Goal: Check status: Check status

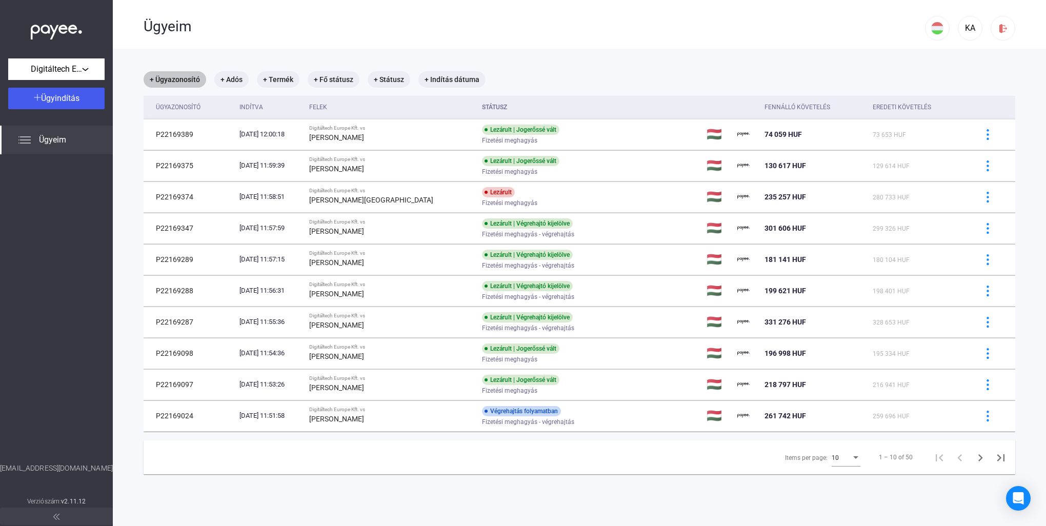
click at [150, 79] on mat-chip "+ Ügyazonosító" at bounding box center [175, 79] width 63 height 16
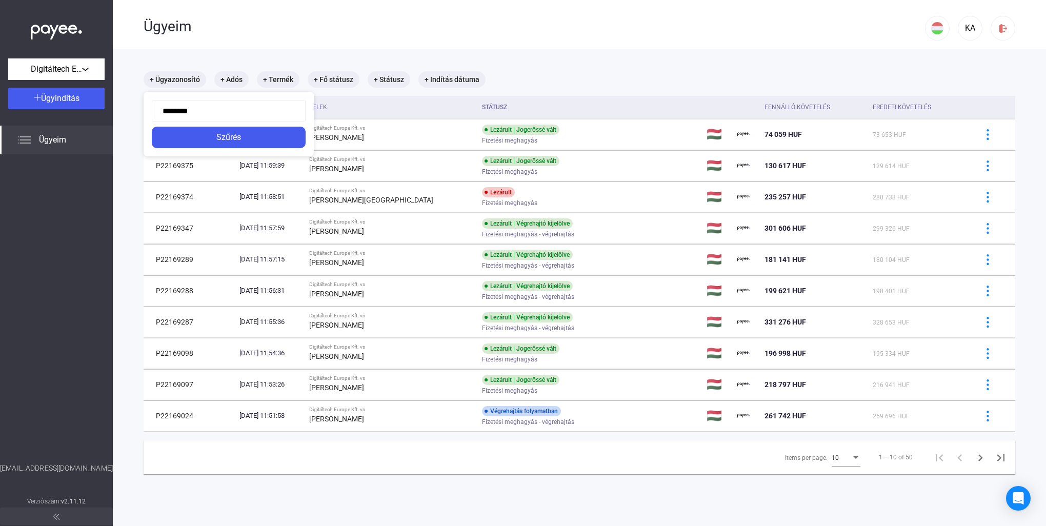
type input "*********"
click button "Szűrés" at bounding box center [229, 138] width 154 height 22
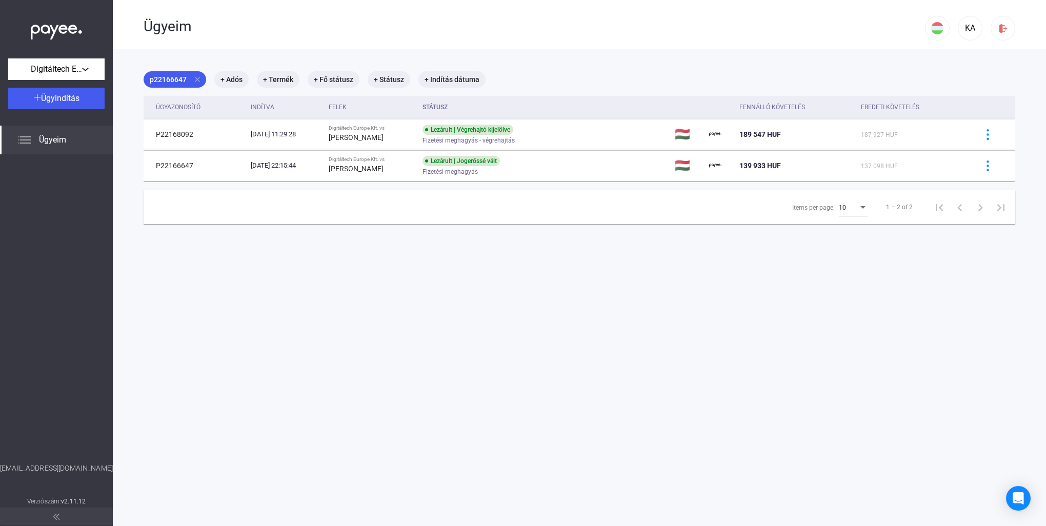
click at [982, 169] on img at bounding box center [987, 165] width 11 height 11
click at [410, 162] on div at bounding box center [523, 263] width 1046 height 526
click at [177, 163] on td "P22166647" at bounding box center [195, 165] width 103 height 31
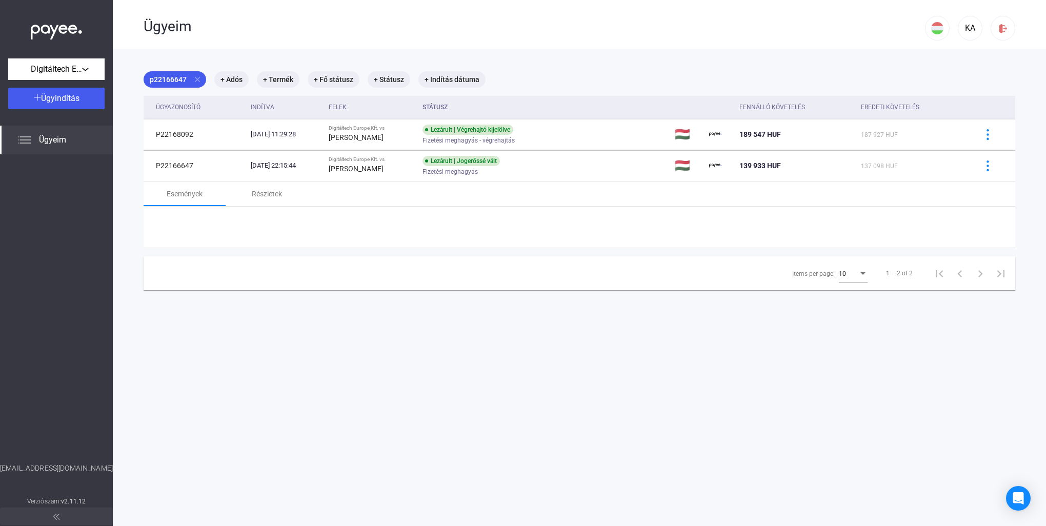
click at [177, 163] on td "P22166647" at bounding box center [195, 165] width 103 height 31
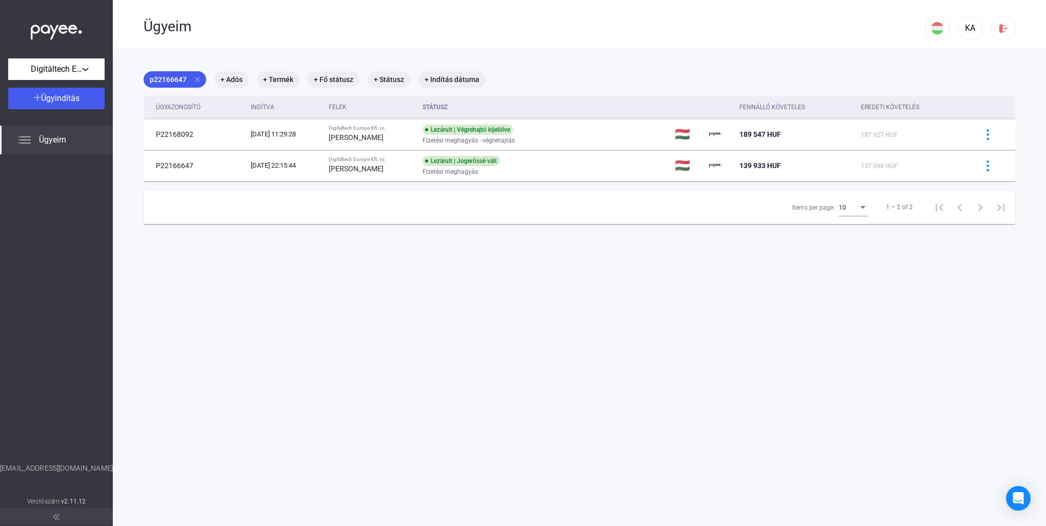
click at [177, 163] on td "P22166647" at bounding box center [195, 165] width 103 height 31
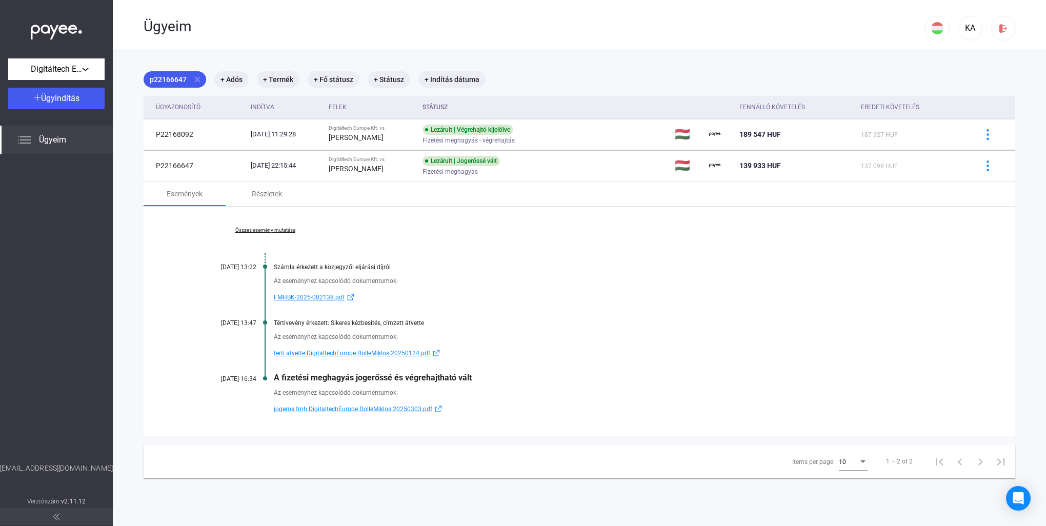
click at [330, 294] on span "FMHBK-2025-002138.pdf" at bounding box center [309, 297] width 71 height 12
click at [301, 352] on span "terti.atvette.DigitaltechEurope.DolleMiklos.20250124.pdf" at bounding box center [352, 353] width 156 height 12
click at [342, 409] on span "jogeros.fmh.DigitaltechEurope.DolleMiklos.20250303.pdf" at bounding box center [353, 409] width 158 height 12
click at [982, 134] on img at bounding box center [987, 134] width 11 height 11
click at [293, 134] on div at bounding box center [523, 263] width 1046 height 526
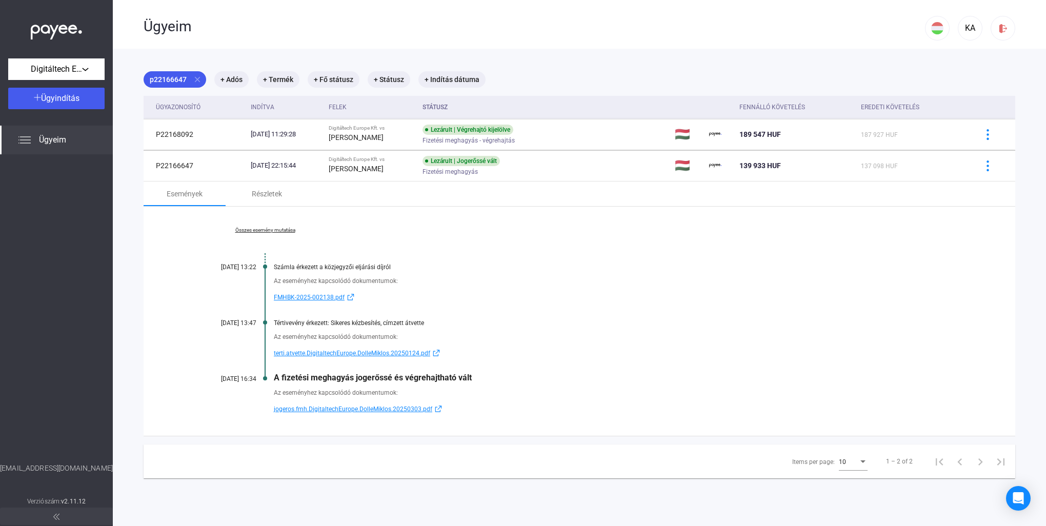
click at [176, 133] on td "P22168092" at bounding box center [195, 134] width 103 height 31
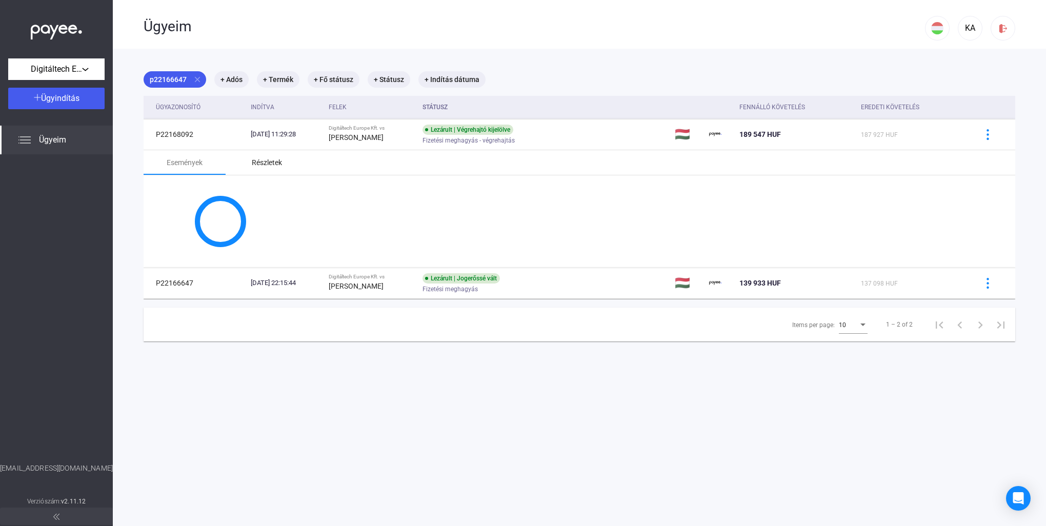
click at [268, 163] on div "Részletek" at bounding box center [267, 162] width 30 height 12
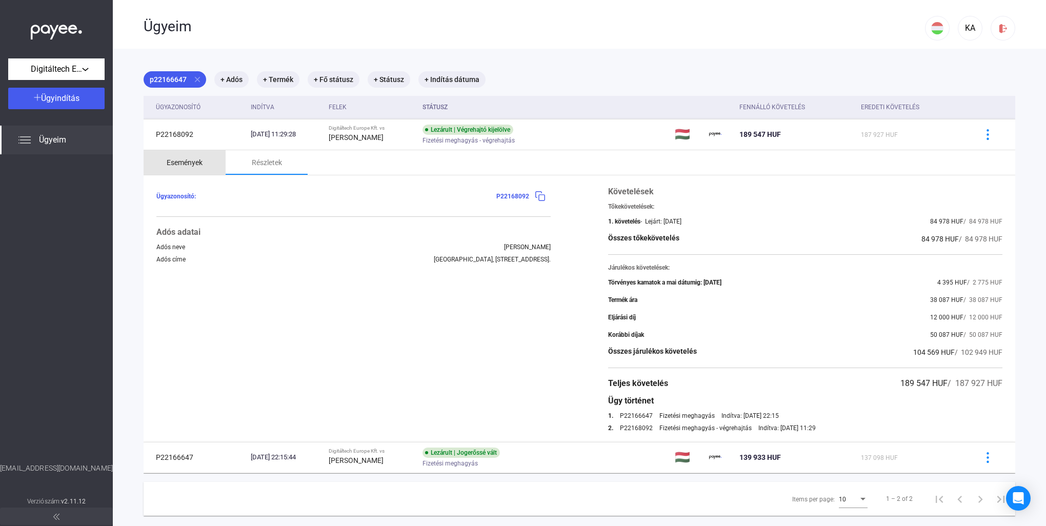
click at [194, 163] on div "Események" at bounding box center [185, 162] width 36 height 12
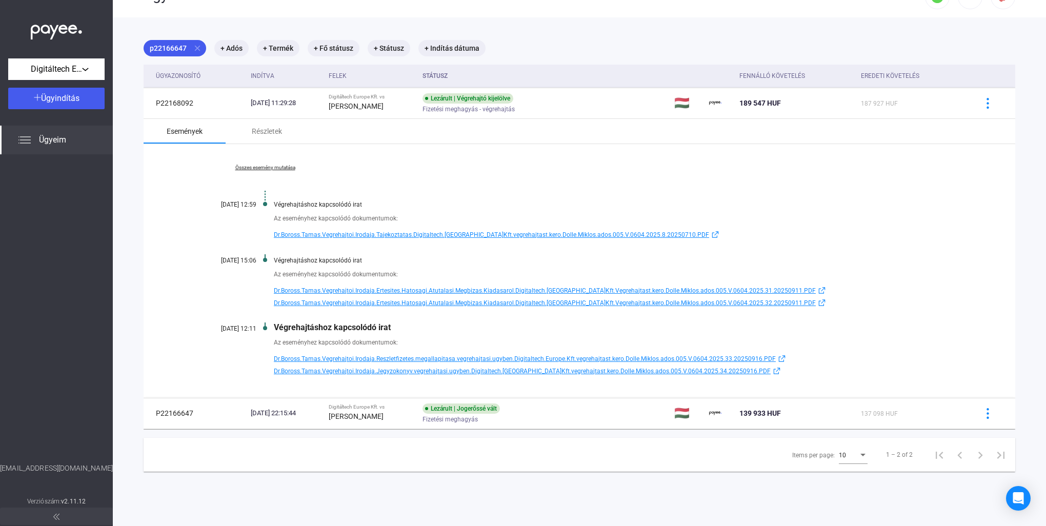
scroll to position [49, 0]
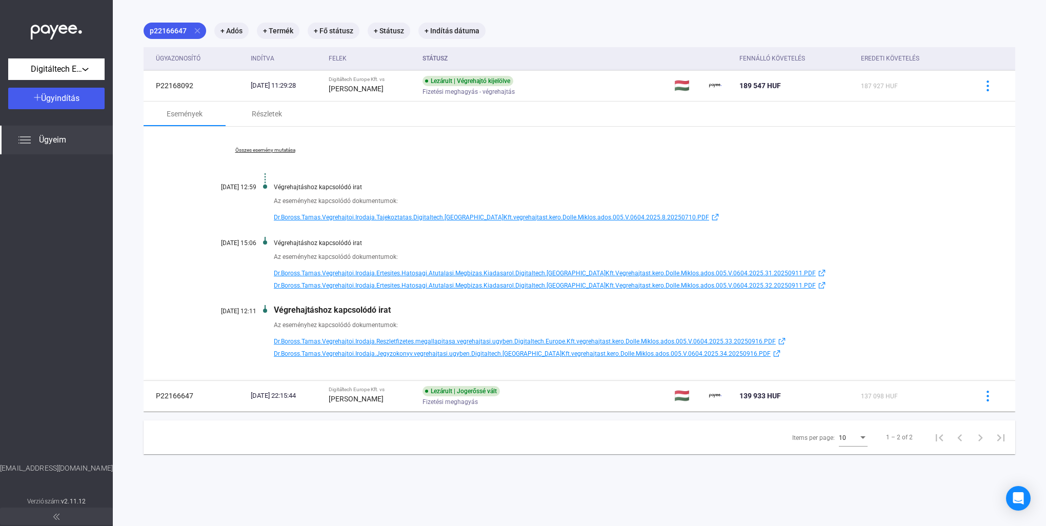
click at [467, 351] on span "Dr.Boross.Tamas.Vegrehajtoi.Irodaja.Jegyzokonyv.vegrehajtasi.ugyben.Digitaltech…" at bounding box center [522, 354] width 497 height 12
click at [254, 113] on div "Részletek" at bounding box center [267, 114] width 30 height 12
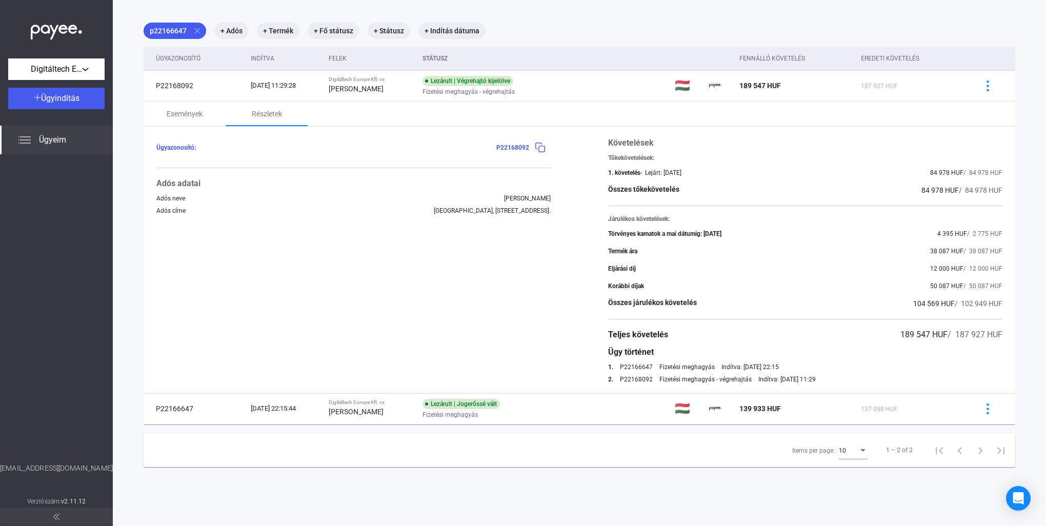
click at [220, 409] on td "P22166647" at bounding box center [195, 408] width 103 height 31
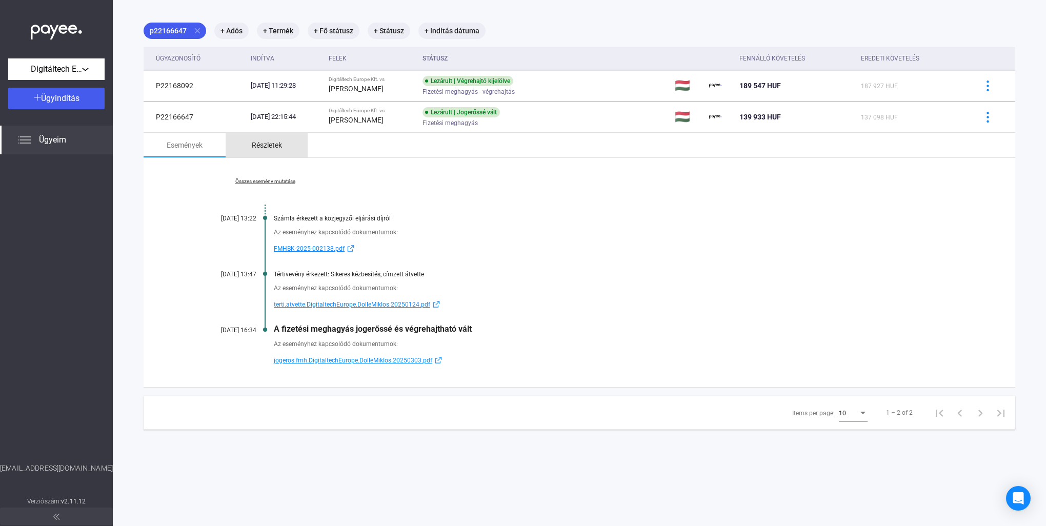
click at [266, 140] on div "Részletek" at bounding box center [267, 145] width 30 height 12
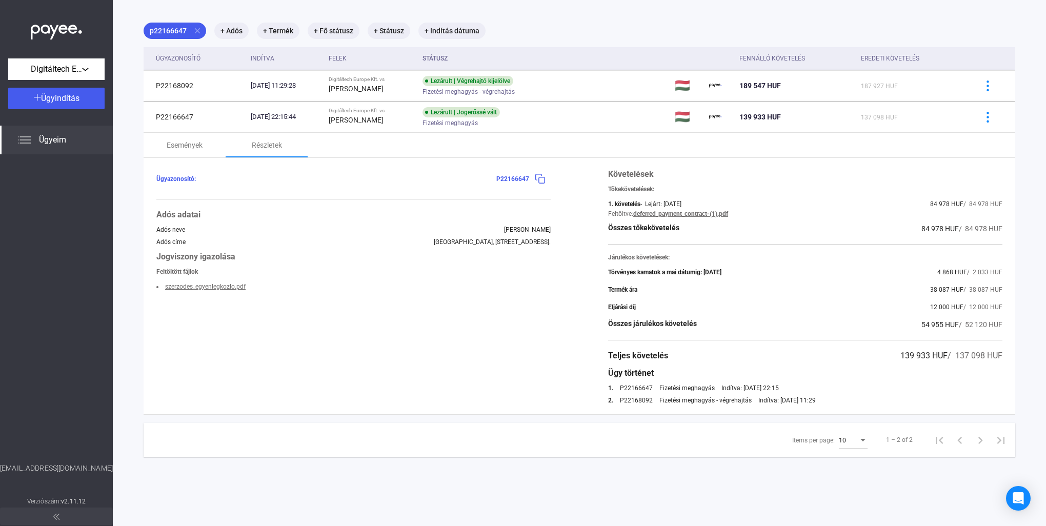
click at [233, 286] on link "szerzodes_egyenlegkozlo.pdf" at bounding box center [205, 286] width 80 height 7
